Goal: Information Seeking & Learning: Learn about a topic

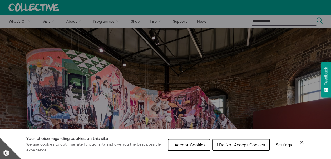
click at [199, 144] on span "I Accept Cookies" at bounding box center [189, 144] width 33 height 5
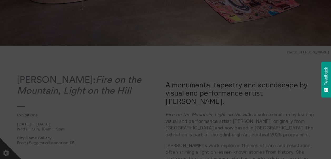
scroll to position [211, 0]
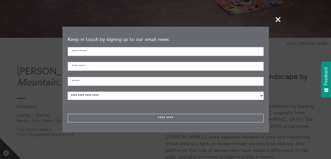
click at [279, 22] on span "+" at bounding box center [279, 20] width 16 height 16
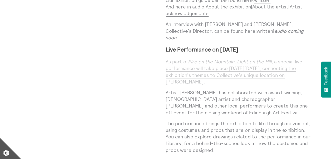
scroll to position [632, 0]
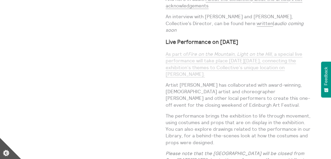
click at [197, 51] on link "As part of Fire on the Mountain, Light on the Hill , a special live performance…" at bounding box center [234, 64] width 137 height 26
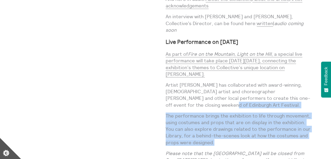
drag, startPoint x: 228, startPoint y: 109, endPoint x: 171, endPoint y: 68, distance: 70.5
drag, startPoint x: 171, startPoint y: 68, endPoint x: 186, endPoint y: 94, distance: 29.8
click at [183, 112] on p "The performance brings the exhibition to life through movement, using costumes …" at bounding box center [240, 128] width 149 height 33
drag, startPoint x: 224, startPoint y: 102, endPoint x: 221, endPoint y: 101, distance: 3.7
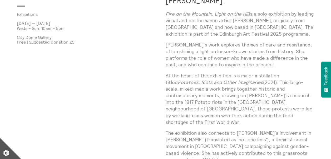
scroll to position [281, 0]
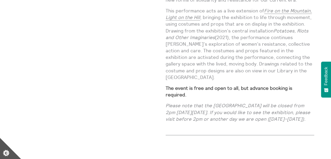
scroll to position [553, 0]
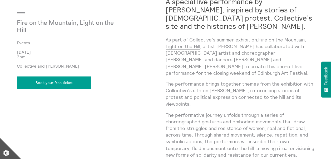
scroll to position [421, 0]
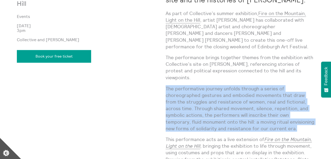
drag, startPoint x: 166, startPoint y: 81, endPoint x: 279, endPoint y: 121, distance: 120.0
click at [279, 121] on p "The performative journey unfolds through a series of choreographed gestures and…" at bounding box center [240, 108] width 149 height 46
copy p "The performative journey unfolds through a series of choreographed gestures and…"
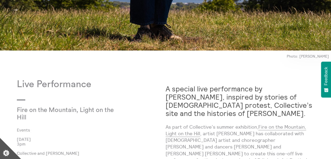
scroll to position [342, 0]
